Goal: Information Seeking & Learning: Stay updated

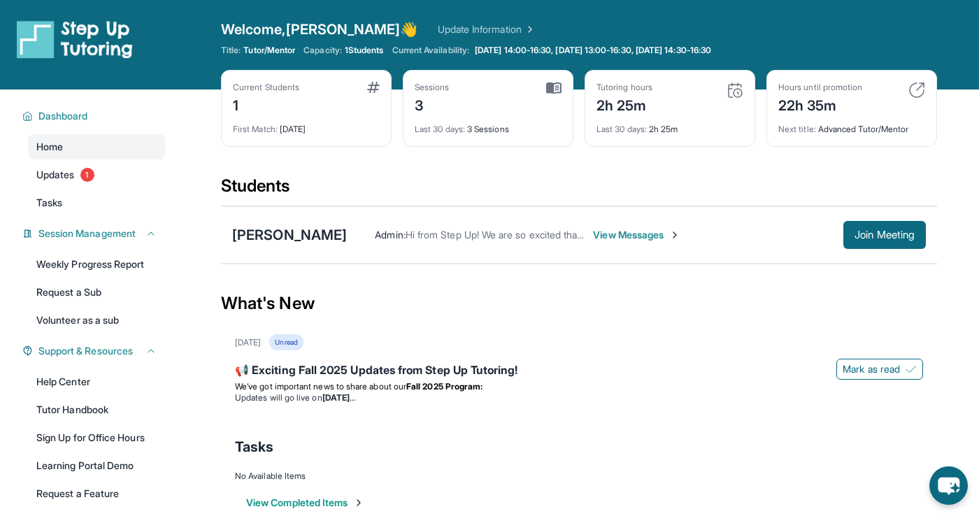
scroll to position [7, 0]
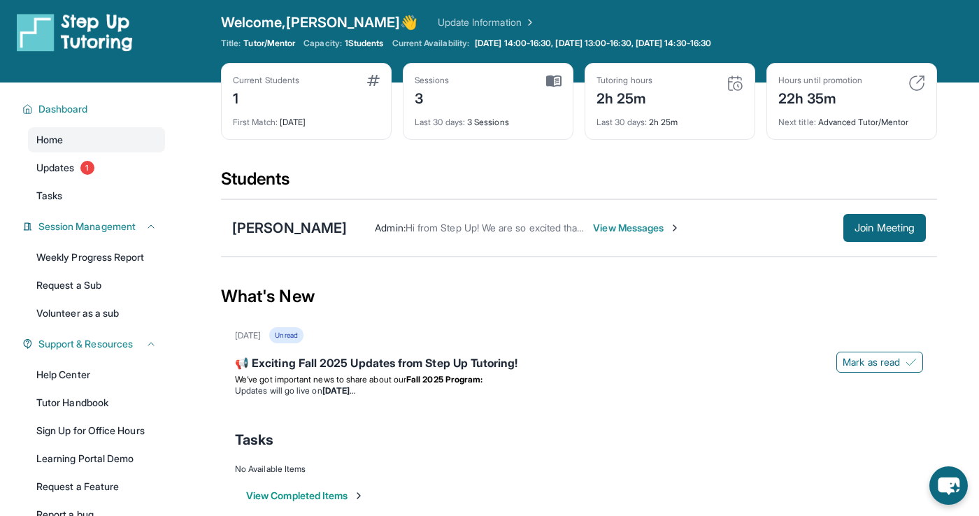
click at [544, 91] on div "Sessions 3" at bounding box center [488, 92] width 147 height 34
click at [548, 85] on img at bounding box center [553, 81] width 15 height 13
click at [741, 84] on img at bounding box center [735, 83] width 17 height 17
click at [737, 85] on img at bounding box center [735, 83] width 17 height 17
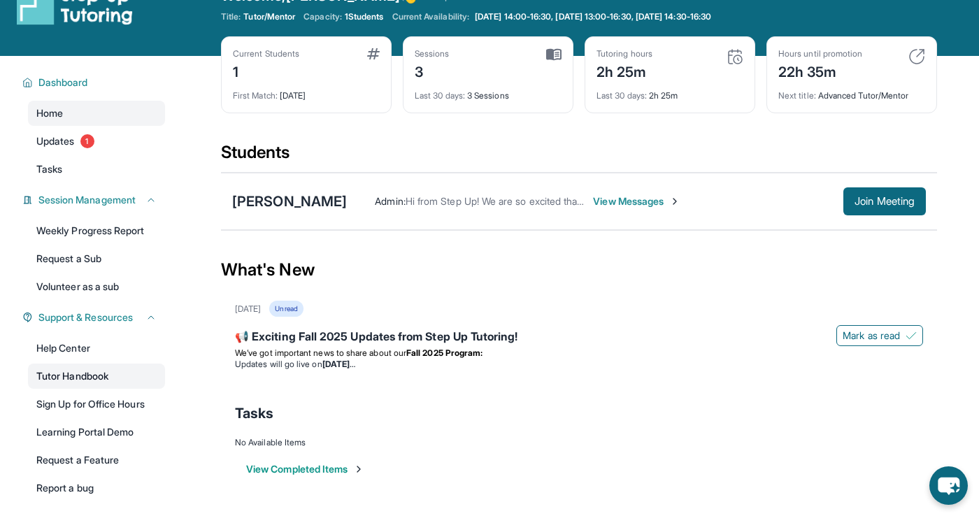
scroll to position [0, 0]
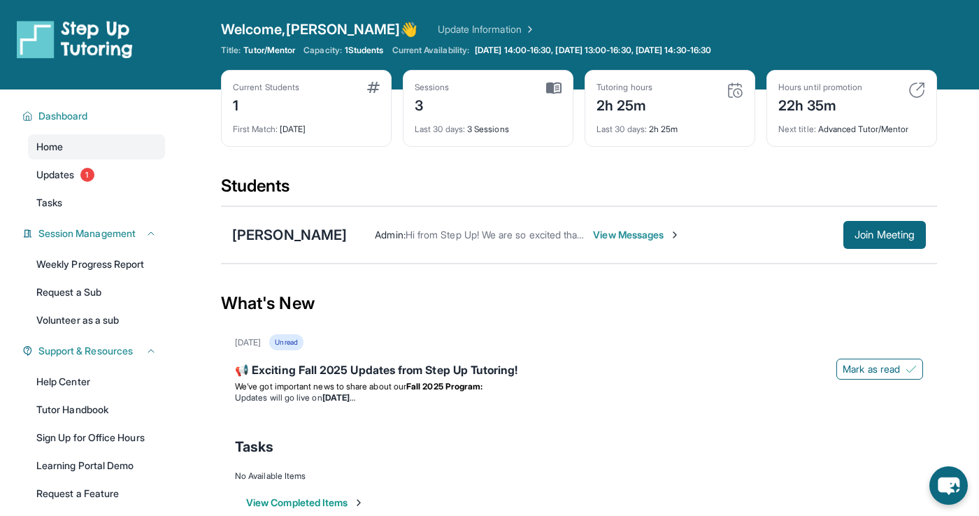
click at [522, 125] on div "Last 30 days : 3 Sessions" at bounding box center [488, 125] width 147 height 20
click at [399, 250] on div "[PERSON_NAME] Admin : Hi from Step Up! We are so excited that you are matched w…" at bounding box center [579, 234] width 716 height 57
click at [548, 83] on img at bounding box center [553, 88] width 15 height 13
click at [439, 24] on link "Update Information" at bounding box center [487, 29] width 98 height 14
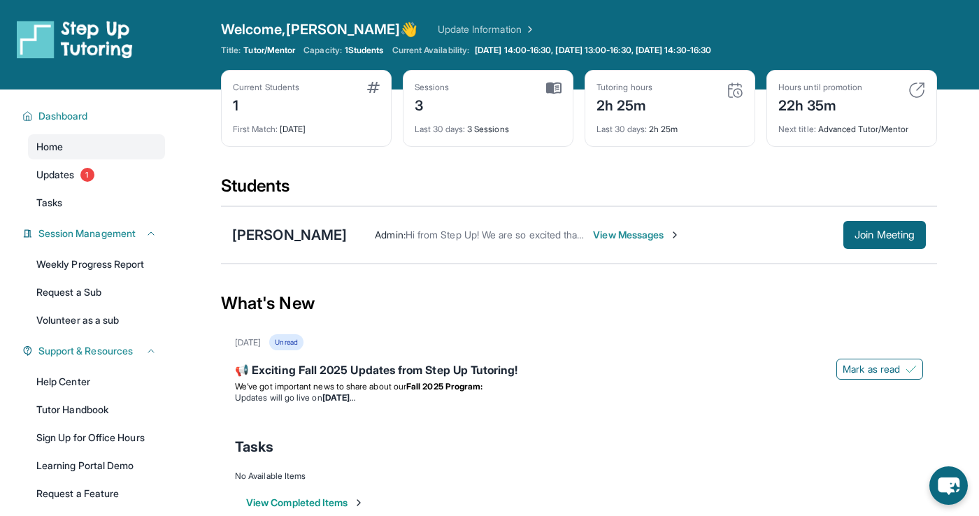
click at [637, 237] on span "View Messages" at bounding box center [636, 235] width 87 height 14
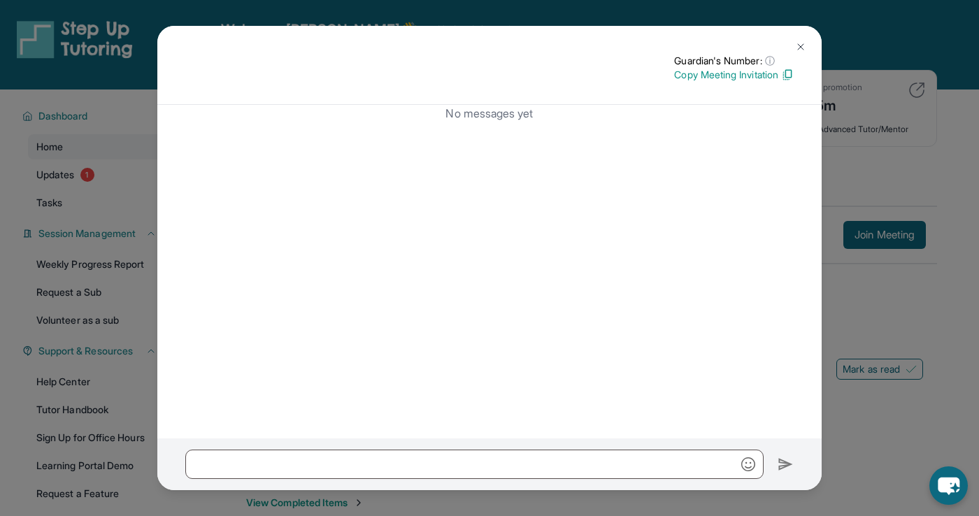
click at [795, 41] on img at bounding box center [800, 46] width 11 height 11
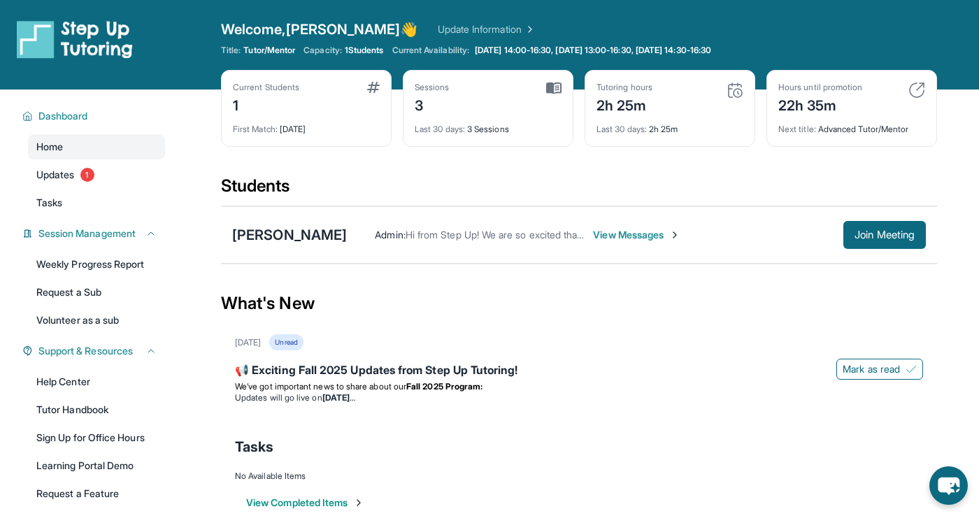
click at [736, 85] on img at bounding box center [735, 90] width 17 height 17
click at [736, 90] on img at bounding box center [735, 90] width 17 height 17
click at [532, 97] on div "Sessions 3" at bounding box center [488, 99] width 147 height 34
click at [553, 75] on div "Sessions 3 Last 30 days : 3 Sessions" at bounding box center [488, 108] width 171 height 77
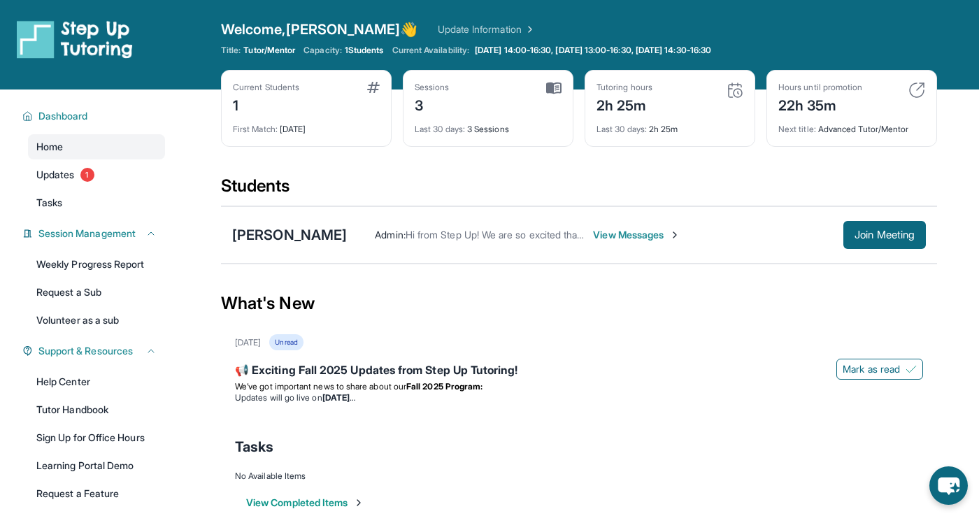
click at [553, 80] on div "Sessions 3 Last 30 days : 3 Sessions" at bounding box center [488, 108] width 171 height 77
click at [360, 125] on div "First Match : [DATE]" at bounding box center [306, 125] width 147 height 20
click at [438, 28] on link "Update Information" at bounding box center [487, 29] width 98 height 14
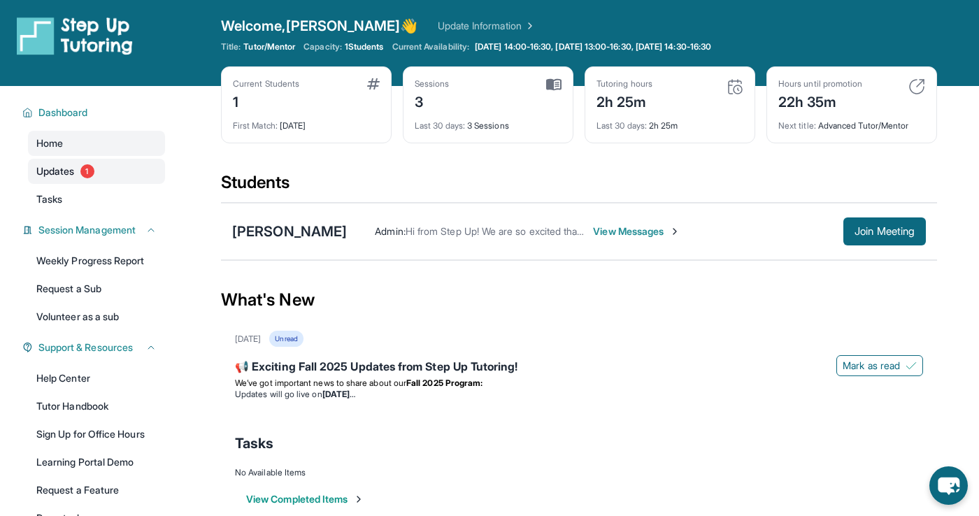
scroll to position [8, 0]
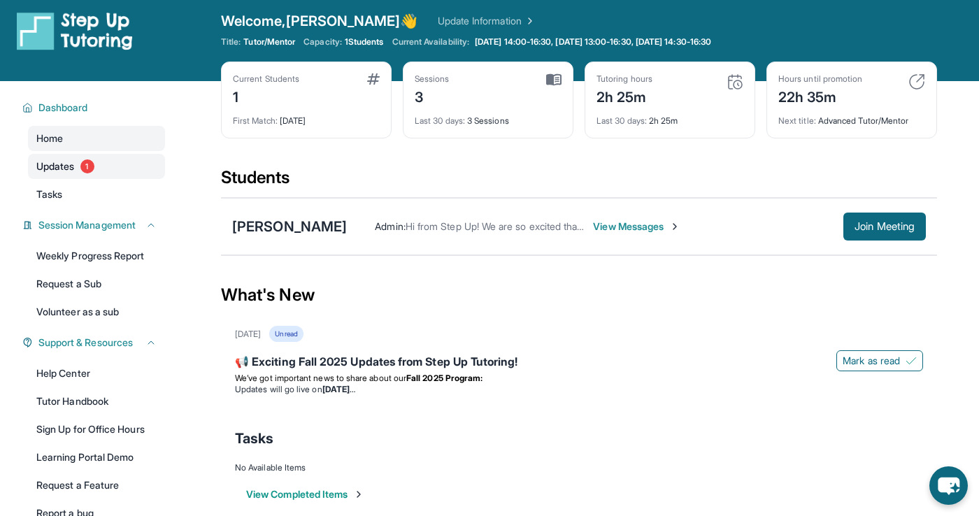
click at [126, 169] on link "Updates 1" at bounding box center [96, 166] width 137 height 25
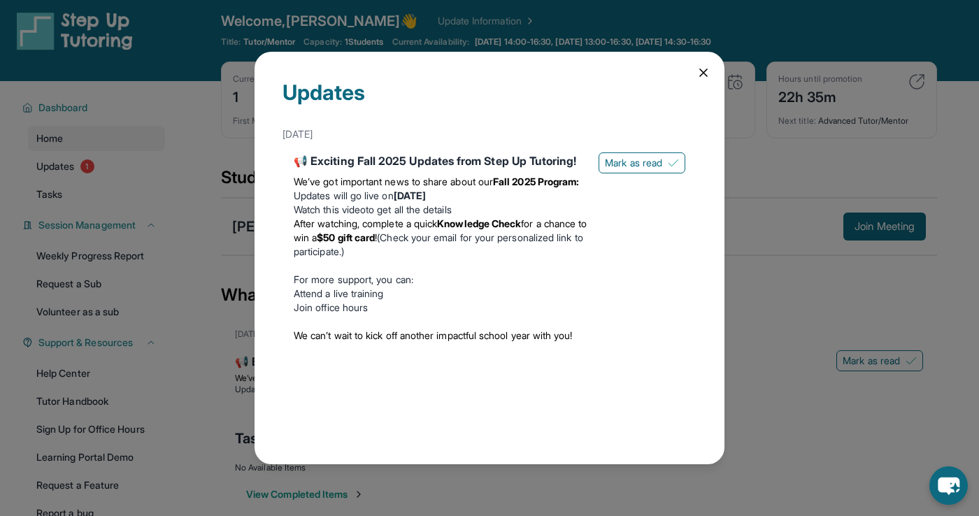
click at [697, 75] on icon at bounding box center [704, 73] width 14 height 14
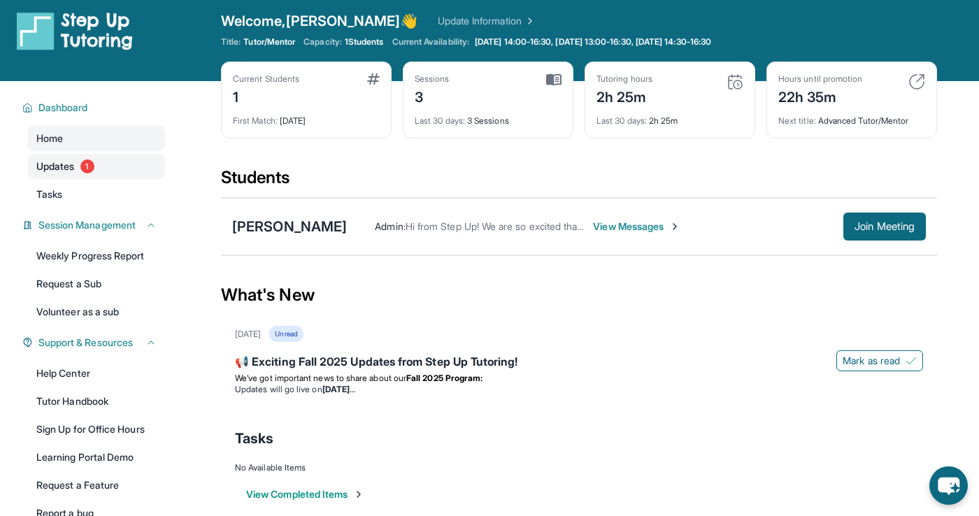
click at [101, 169] on link "Updates 1" at bounding box center [96, 166] width 137 height 25
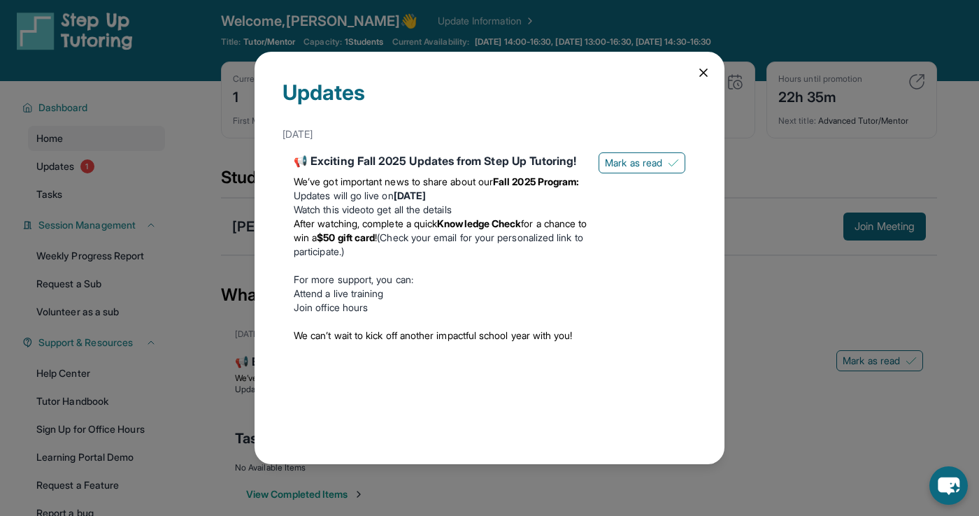
click at [690, 71] on div "Updates [DATE] 📢 Exciting Fall 2025 Updates from Step Up Tutoring! We’ve got im…" at bounding box center [490, 258] width 470 height 413
click at [719, 71] on div "Updates [DATE] 📢 Exciting Fall 2025 Updates from Step Up Tutoring! We’ve got im…" at bounding box center [490, 258] width 470 height 413
click at [718, 71] on div "Updates [DATE] 📢 Exciting Fall 2025 Updates from Step Up Tutoring! We’ve got im…" at bounding box center [490, 258] width 470 height 413
click at [711, 71] on div "Updates [DATE] 📢 Exciting Fall 2025 Updates from Step Up Tutoring! We’ve got im…" at bounding box center [490, 258] width 470 height 413
click at [704, 72] on icon at bounding box center [703, 72] width 7 height 7
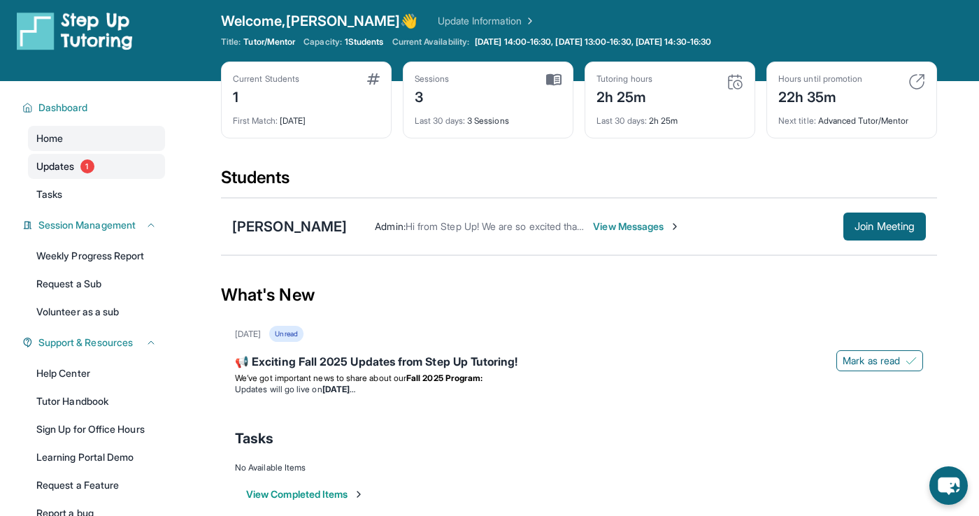
click at [98, 176] on link "Updates 1" at bounding box center [96, 166] width 137 height 25
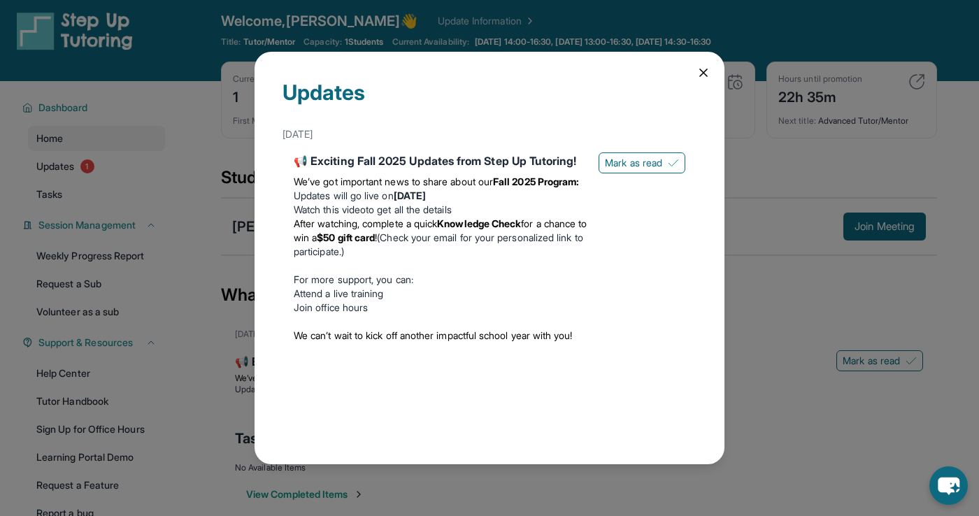
click at [698, 66] on icon at bounding box center [704, 73] width 14 height 14
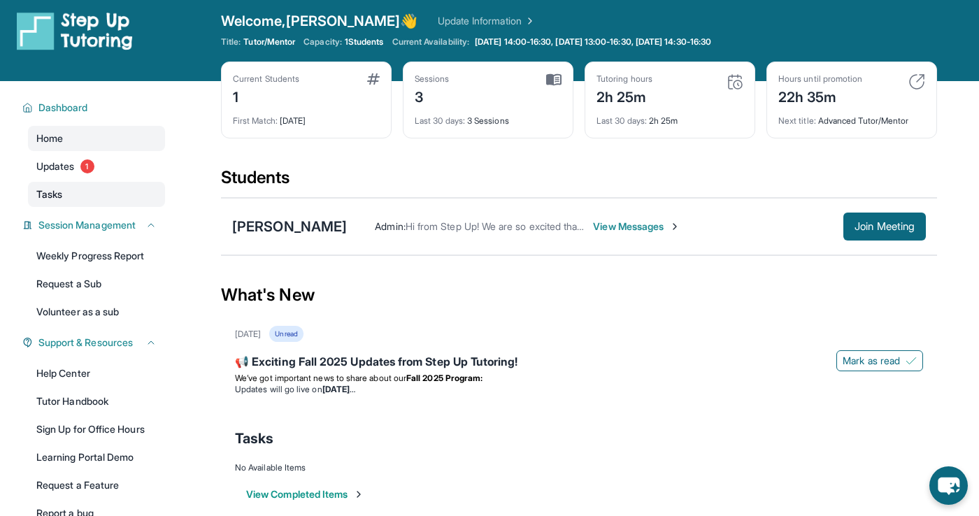
click at [99, 183] on link "Tasks" at bounding box center [96, 194] width 137 height 25
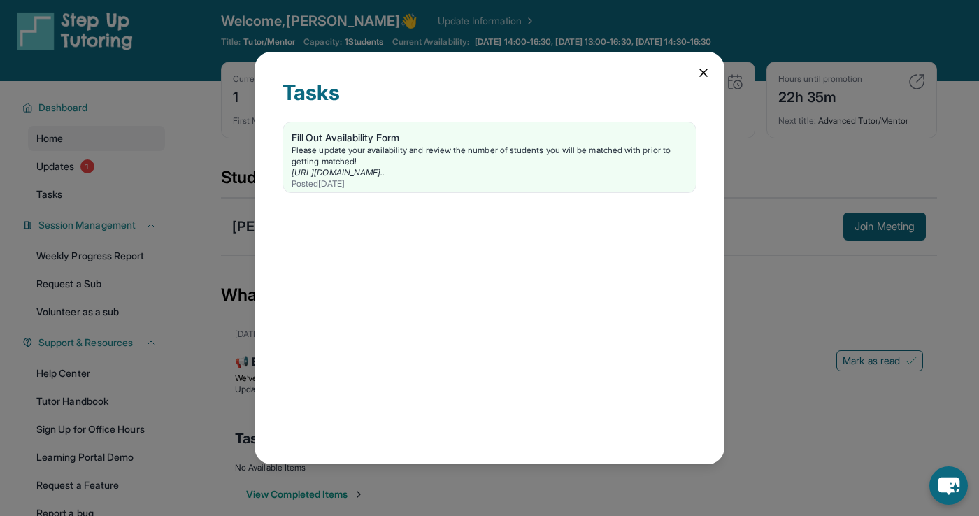
click at [694, 80] on div "Tasks" at bounding box center [490, 101] width 414 height 42
click at [702, 70] on icon at bounding box center [703, 72] width 7 height 7
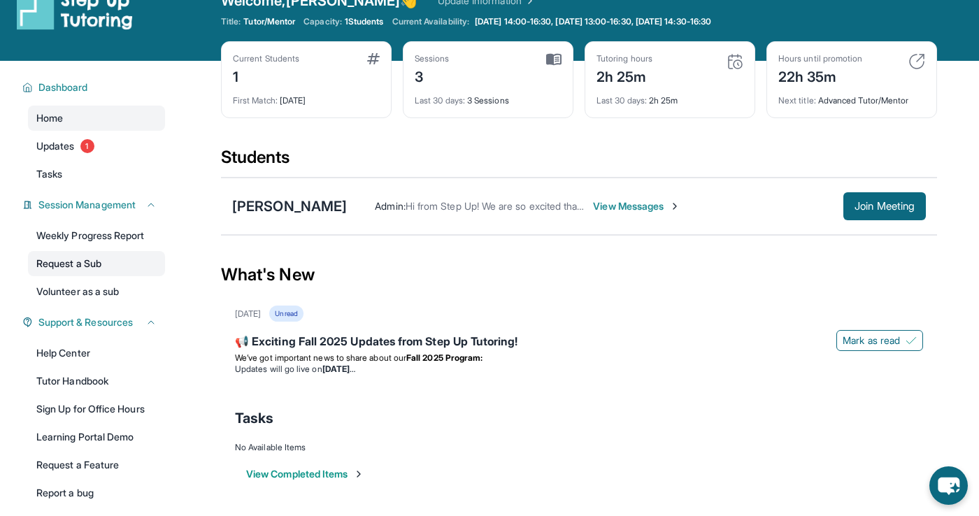
scroll to position [45, 0]
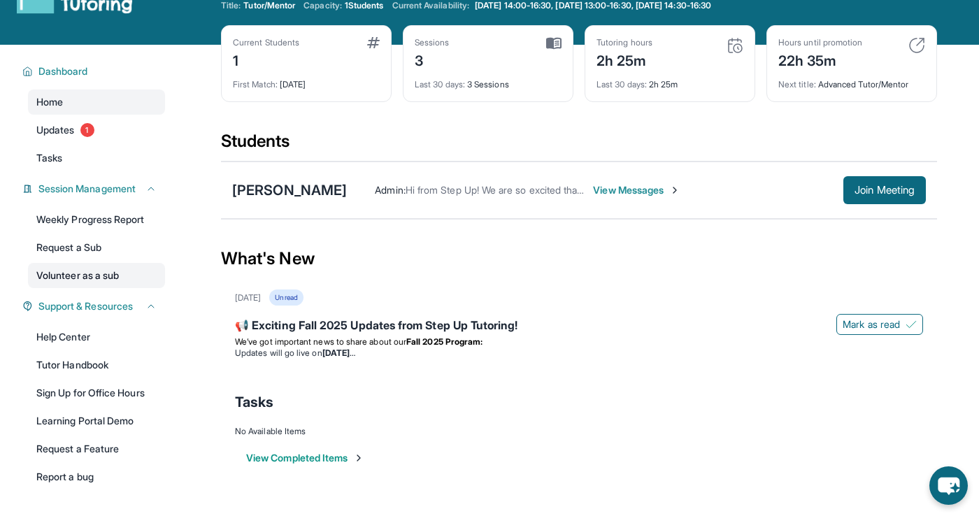
click at [105, 275] on link "Volunteer as a sub" at bounding box center [96, 275] width 137 height 25
click at [90, 276] on link "Volunteer as a sub" at bounding box center [96, 275] width 137 height 25
